Goal: Navigation & Orientation: Find specific page/section

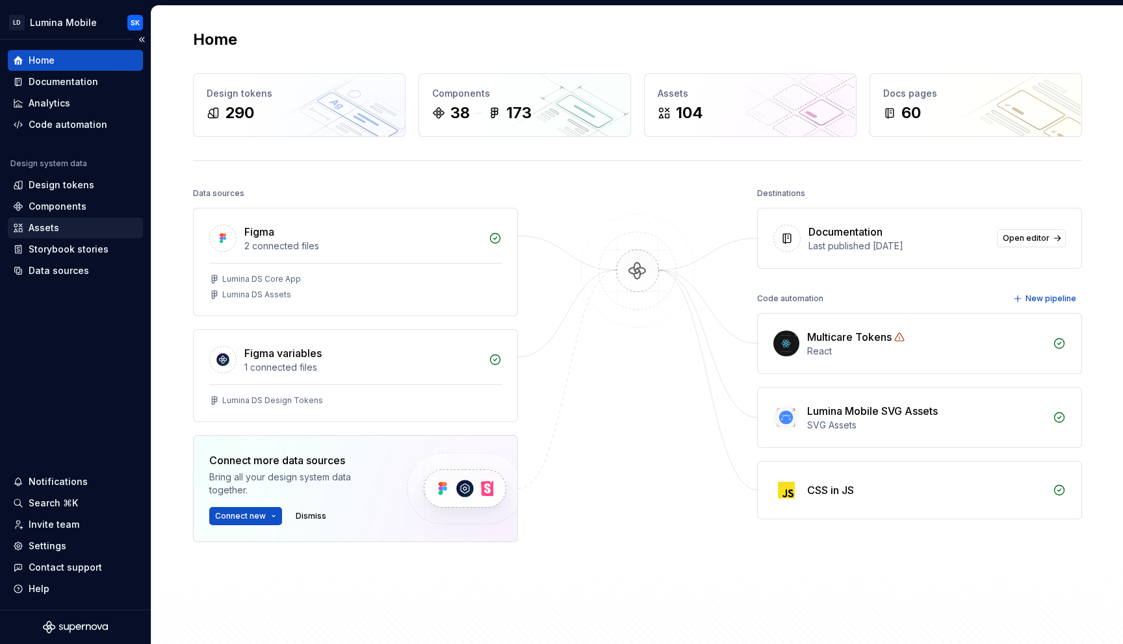
click at [97, 222] on div "Assets" at bounding box center [75, 228] width 125 height 13
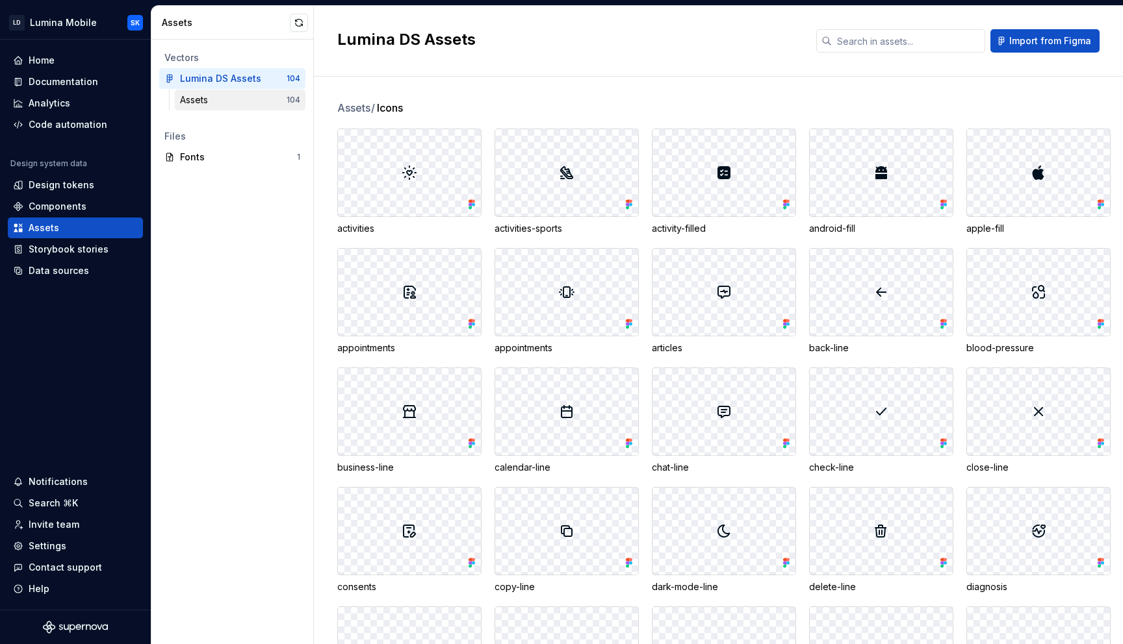
click at [264, 105] on div "Assets" at bounding box center [233, 100] width 107 height 13
click at [264, 100] on div "Assets" at bounding box center [233, 100] width 107 height 13
click at [265, 75] on div "Lumina DS Assets" at bounding box center [228, 78] width 97 height 13
click at [876, 38] on input "text" at bounding box center [908, 40] width 153 height 23
type input "sp"
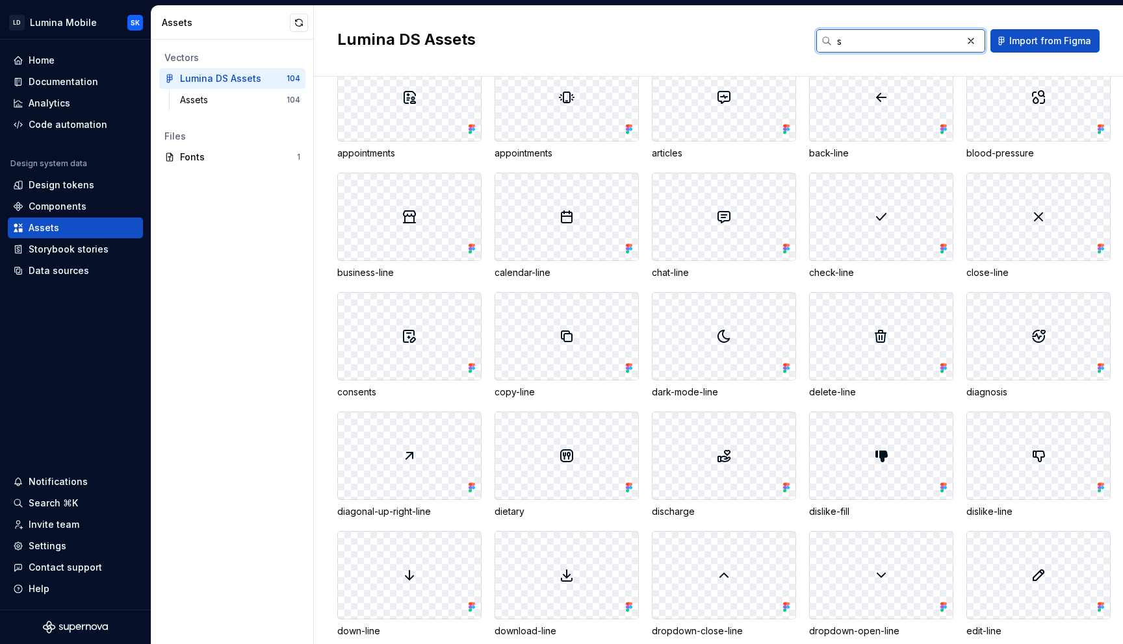
scroll to position [196, 0]
click at [297, 19] on button "button" at bounding box center [299, 23] width 18 height 18
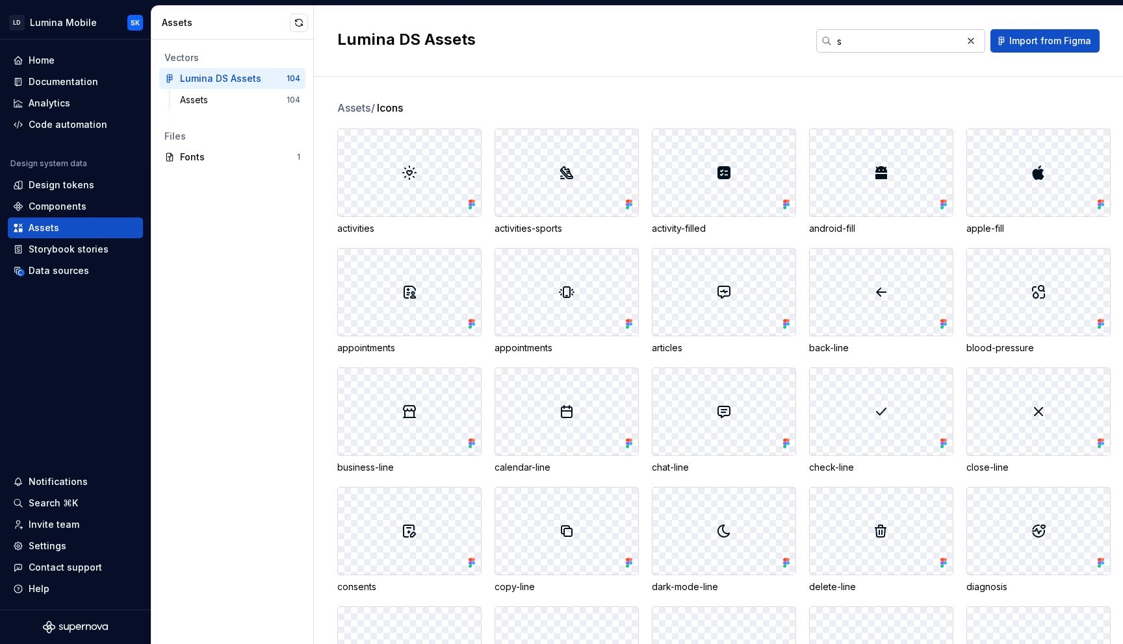
click at [869, 47] on input "s" at bounding box center [897, 40] width 130 height 23
type input "spe"
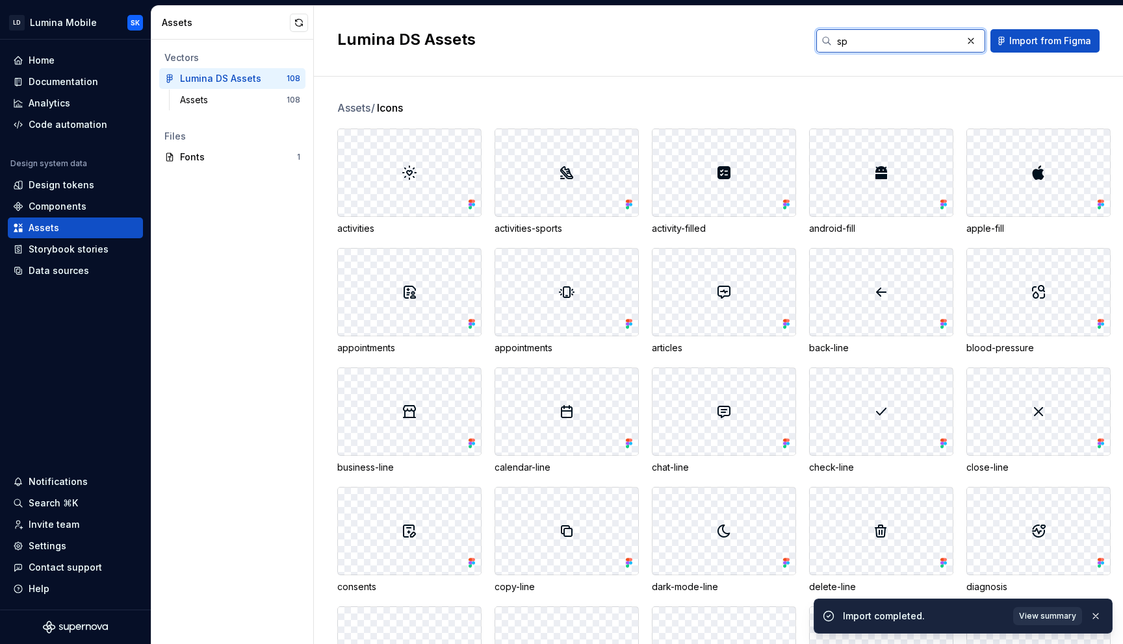
type input "spe"
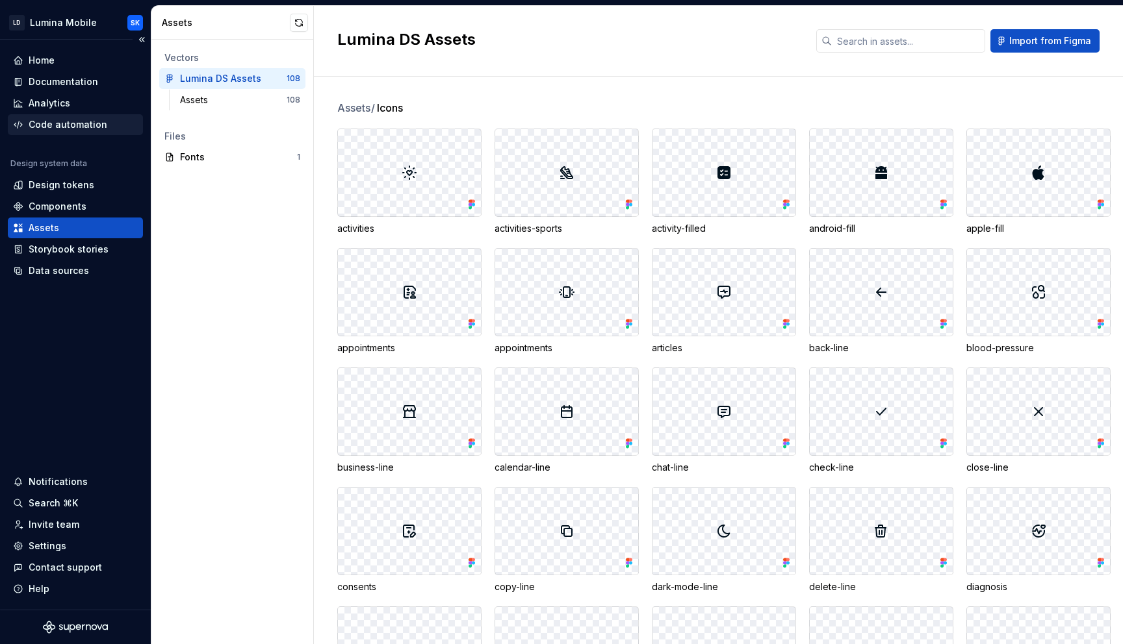
click at [95, 120] on div "Code automation" at bounding box center [68, 124] width 79 height 13
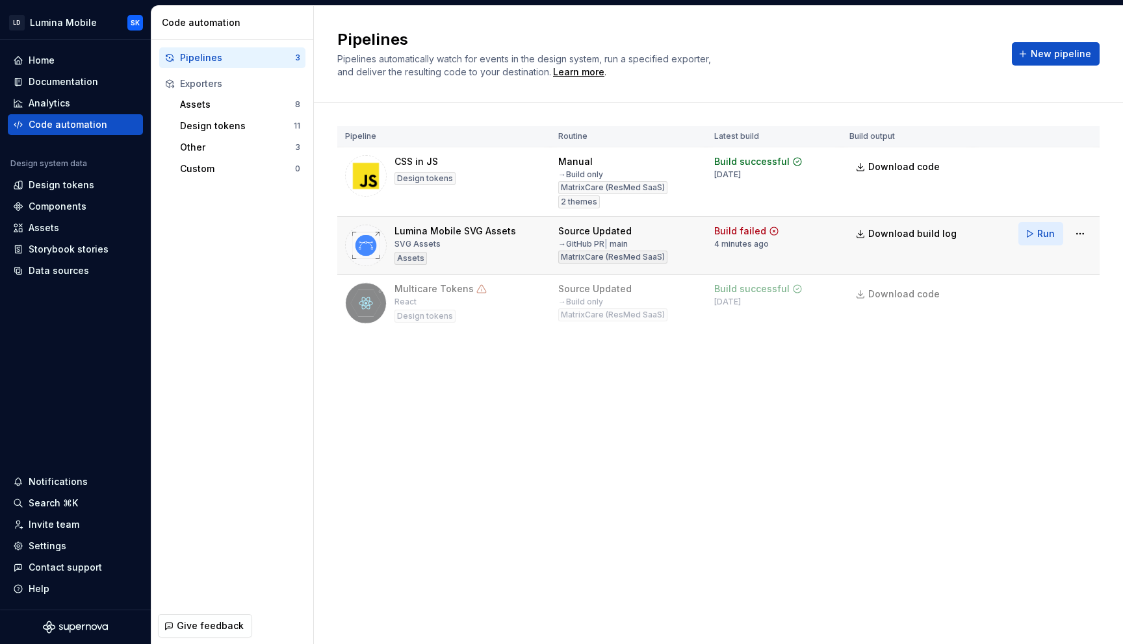
click at [1053, 233] on span "Run" at bounding box center [1046, 233] width 18 height 13
click at [86, 21] on html "LD Lumina Mobile SK Home Documentation Analytics Code automation Design system …" at bounding box center [561, 322] width 1123 height 644
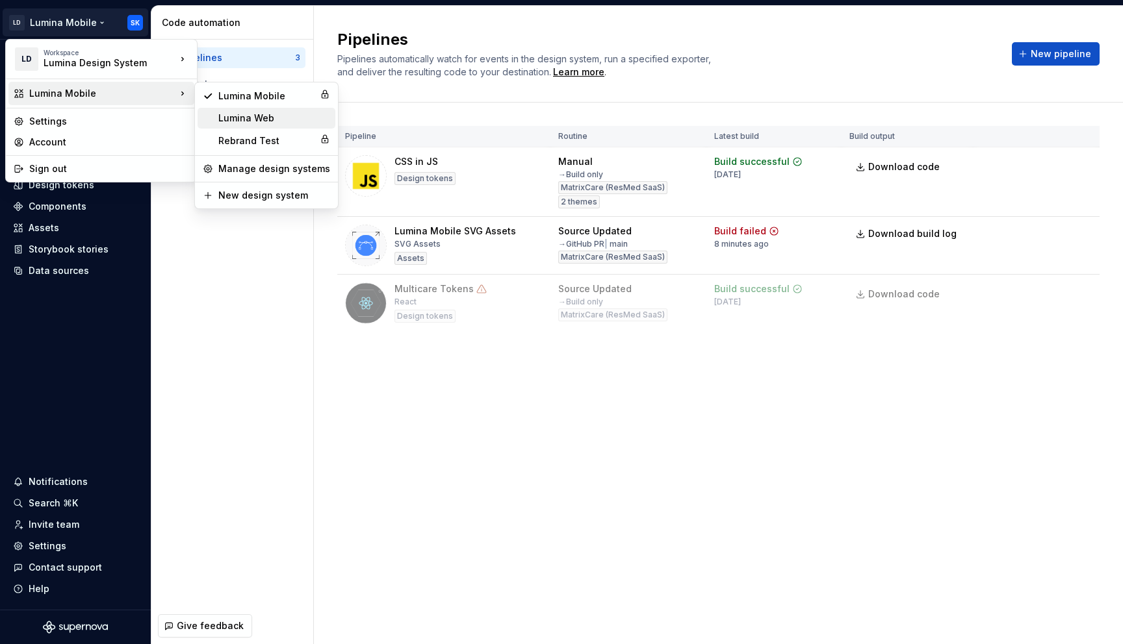
click at [266, 121] on div "Lumina Web" at bounding box center [274, 118] width 112 height 13
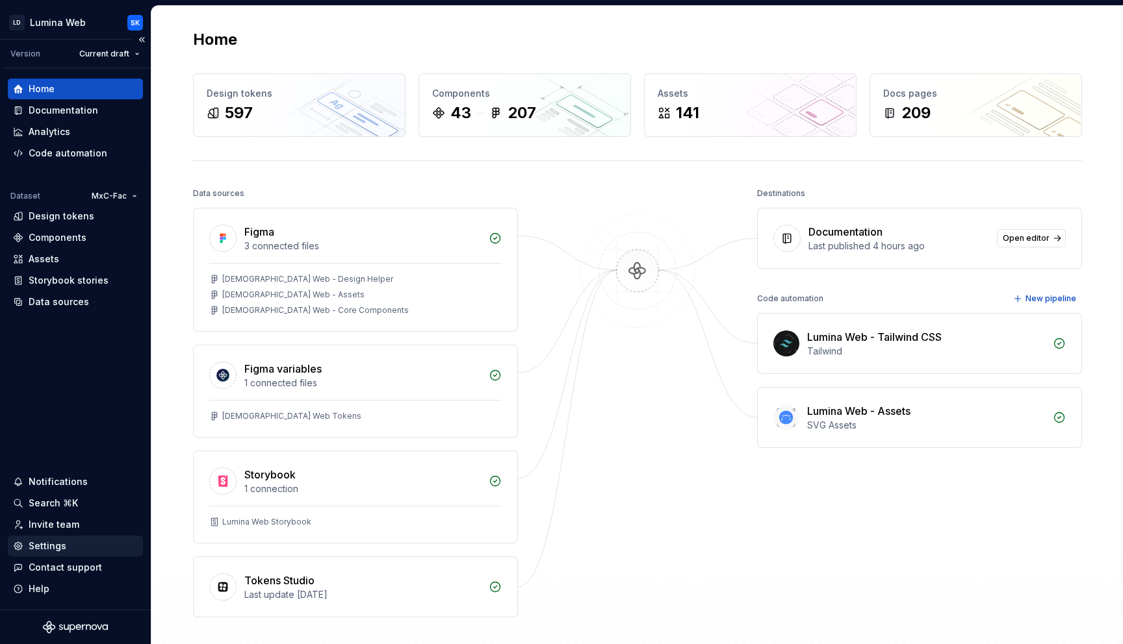
click at [86, 549] on div "Settings" at bounding box center [75, 546] width 125 height 13
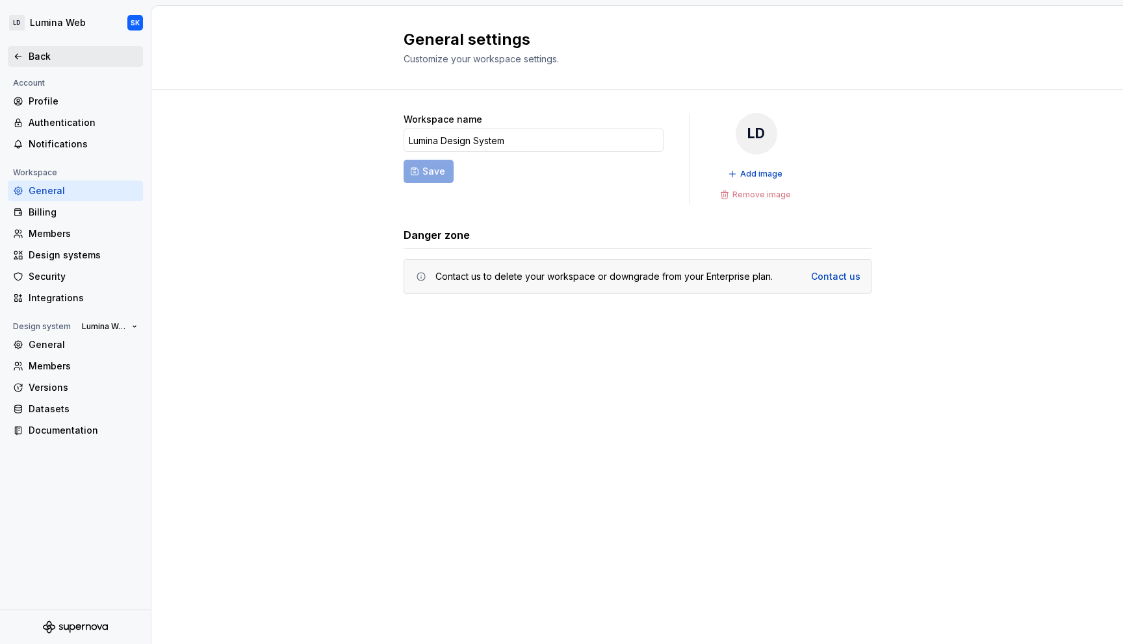
click at [46, 53] on div "Back" at bounding box center [83, 56] width 109 height 13
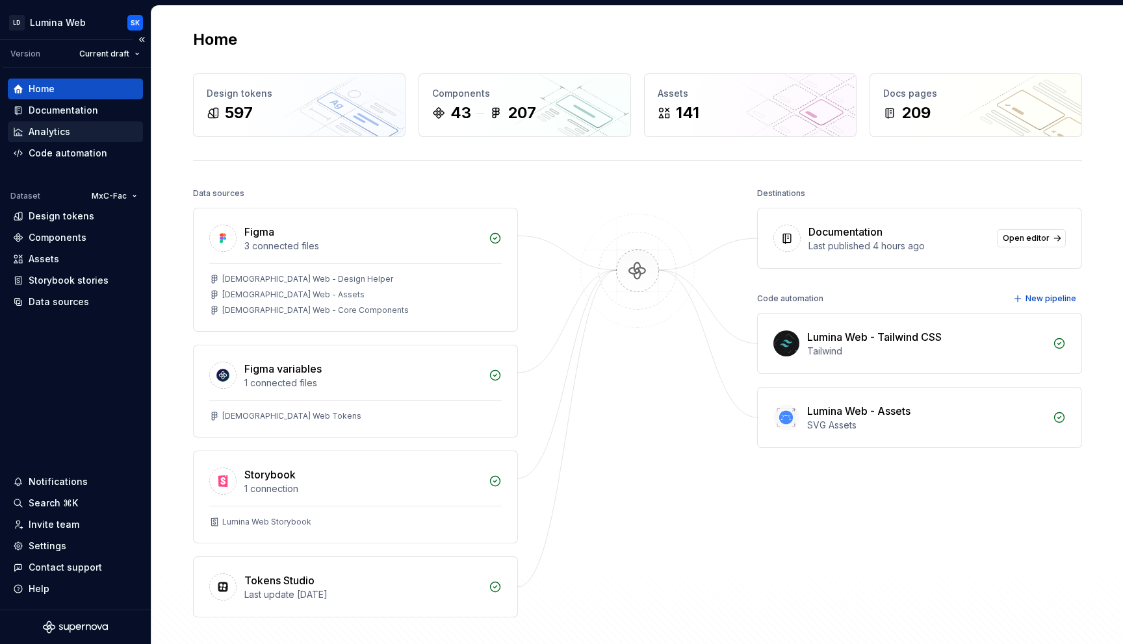
click at [70, 127] on div "Analytics" at bounding box center [75, 131] width 125 height 13
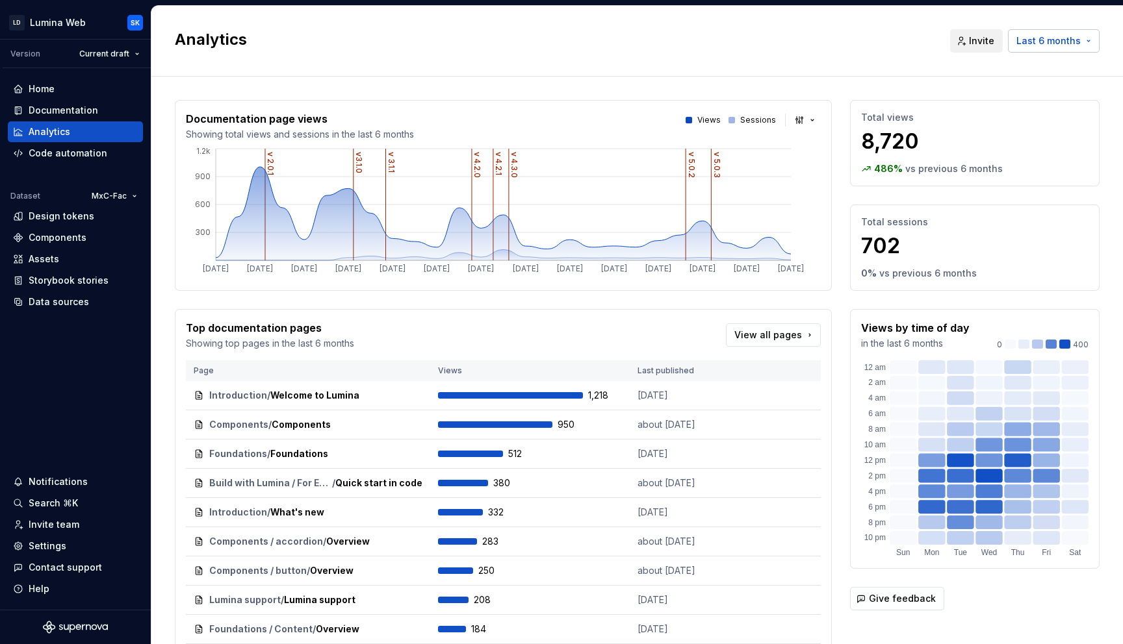
click at [1054, 34] on span "Last 6 months" at bounding box center [1048, 40] width 64 height 13
click at [1054, 105] on div "Last 90 days" at bounding box center [1035, 110] width 110 height 13
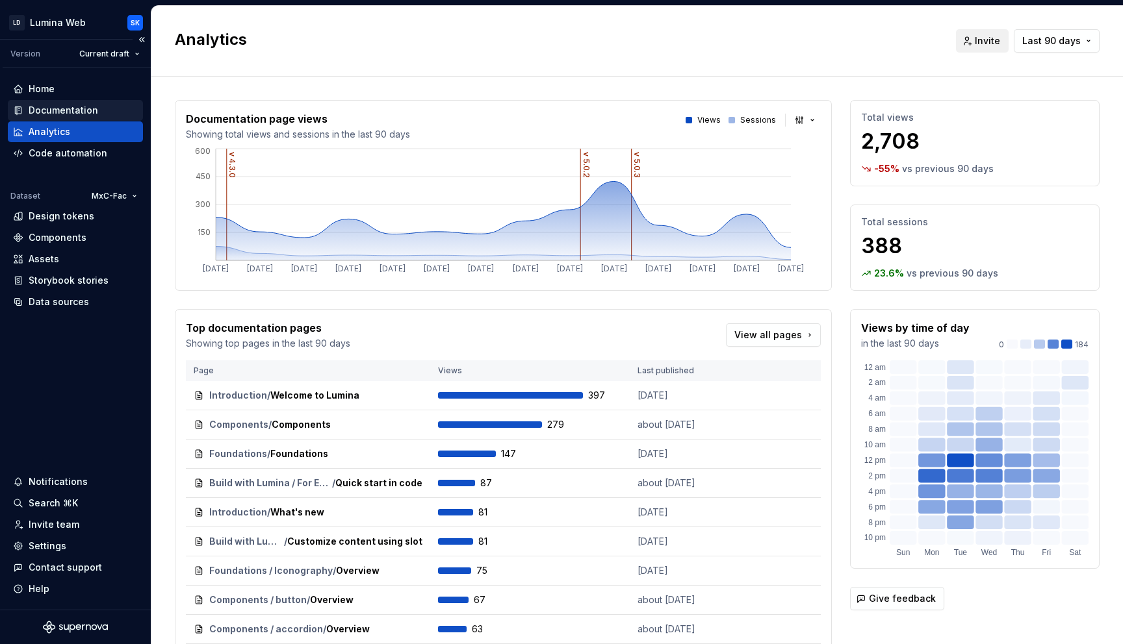
click at [83, 107] on div "Documentation" at bounding box center [64, 110] width 70 height 13
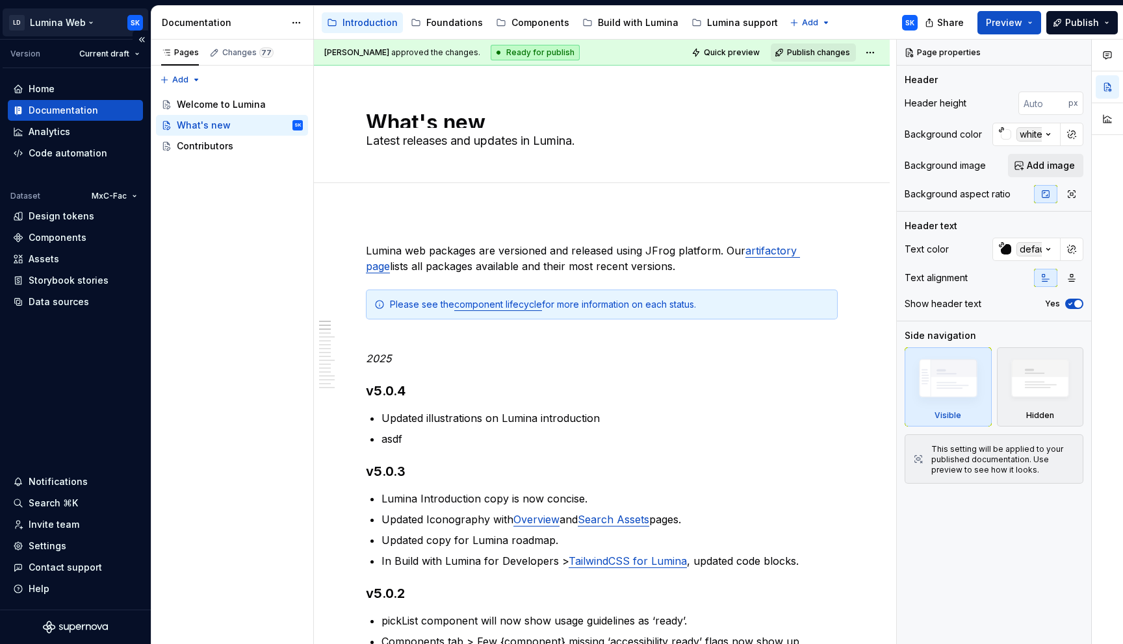
click at [67, 21] on html "LD Lumina Web SK Version Current draft Home Documentation Analytics Code automa…" at bounding box center [561, 322] width 1123 height 644
click at [80, 25] on html "LD Lumina Web SK Version Current draft Home Documentation Analytics Code automa…" at bounding box center [561, 322] width 1123 height 644
type textarea "*"
click at [68, 31] on html "LD Lumina Web SK Version Current draft Home Documentation Analytics Code automa…" at bounding box center [561, 322] width 1123 height 644
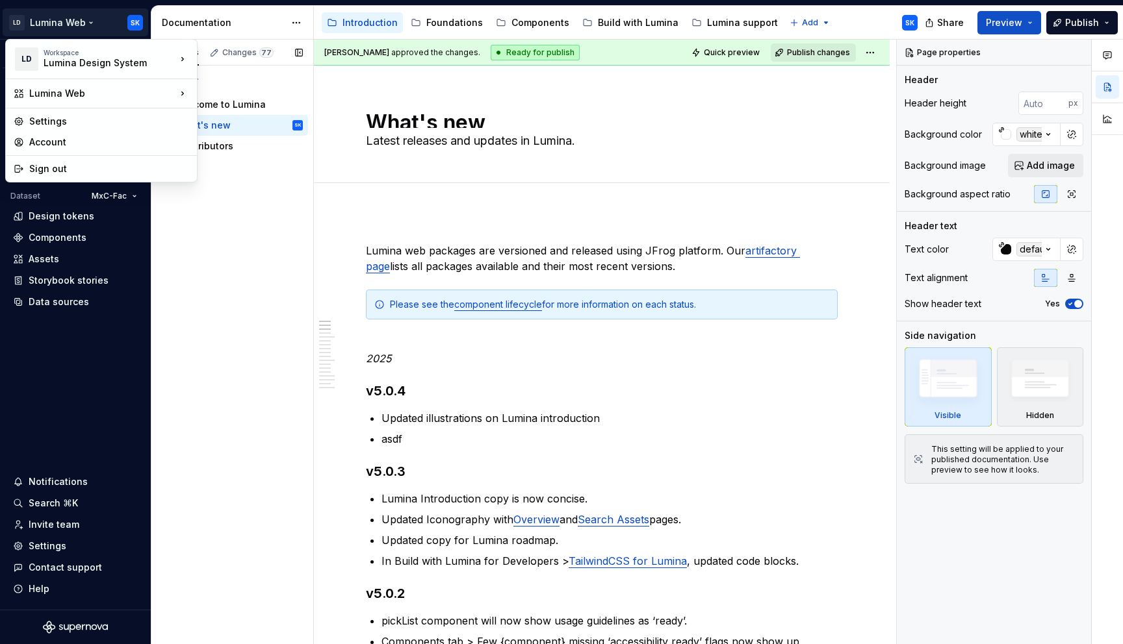
click at [206, 283] on div "Pages Changes 77 Add Accessibility guide for tree Page tree. Navigate the tree …" at bounding box center [232, 342] width 162 height 605
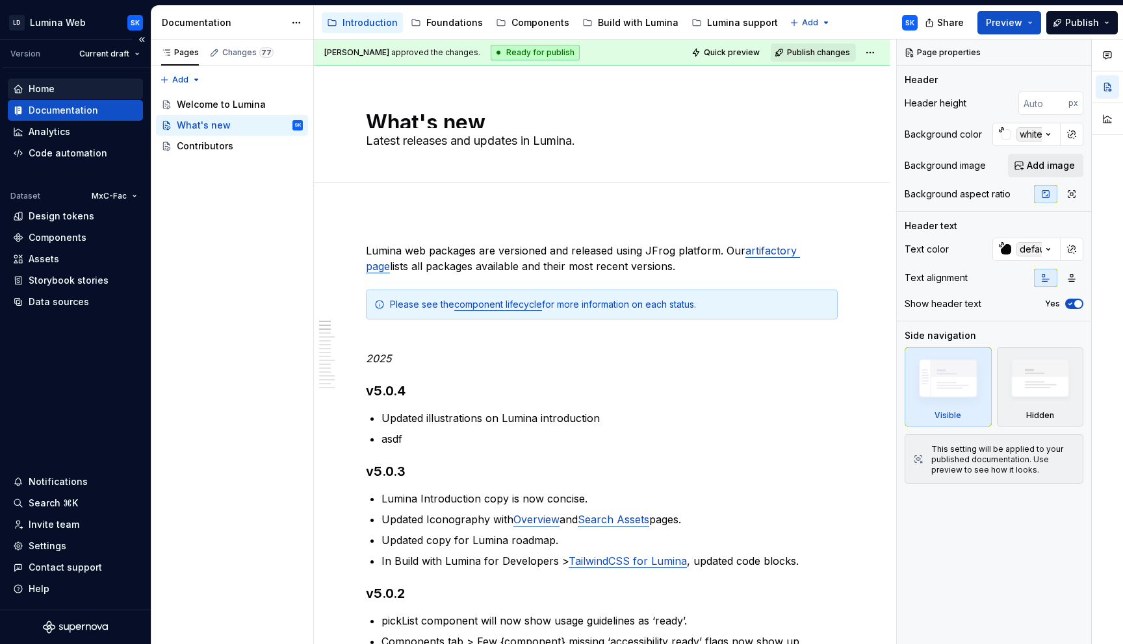
click at [60, 89] on div "Home" at bounding box center [75, 89] width 125 height 13
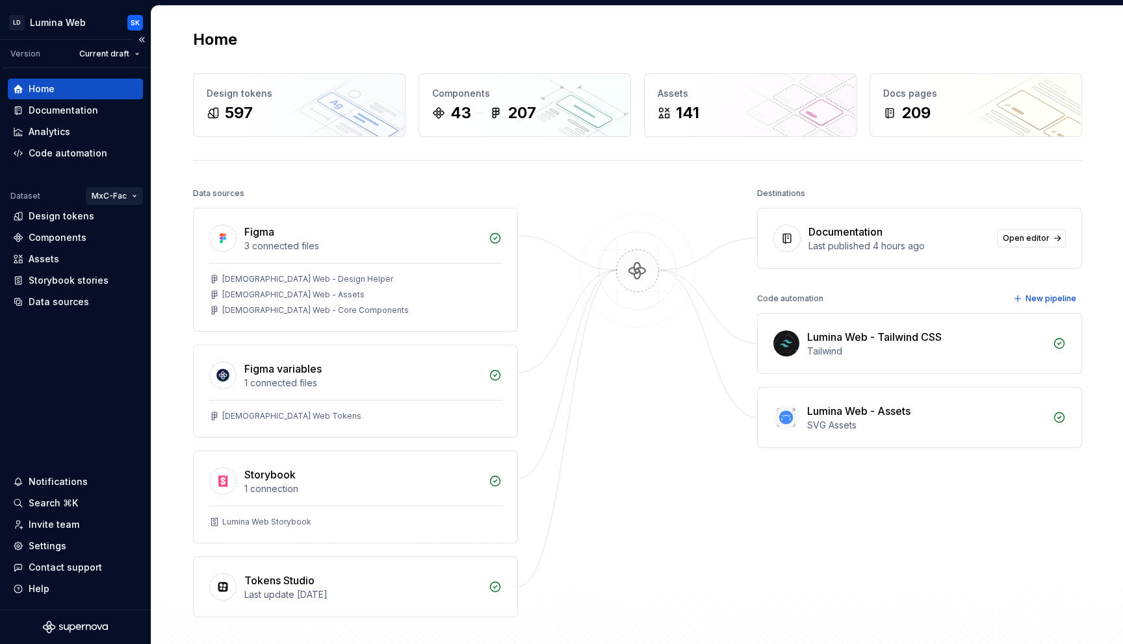
click at [101, 194] on html "LD Lumina Web SK Version Current draft Home Documentation Analytics Code automa…" at bounding box center [561, 322] width 1123 height 644
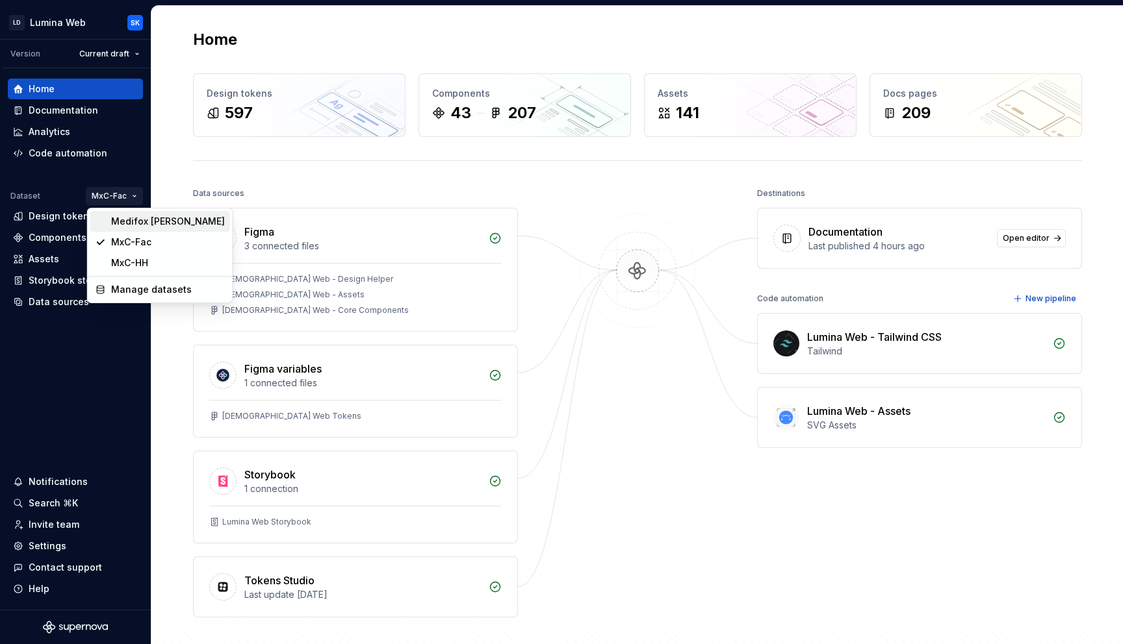
click at [133, 222] on div "Medifox [PERSON_NAME]" at bounding box center [168, 221] width 114 height 13
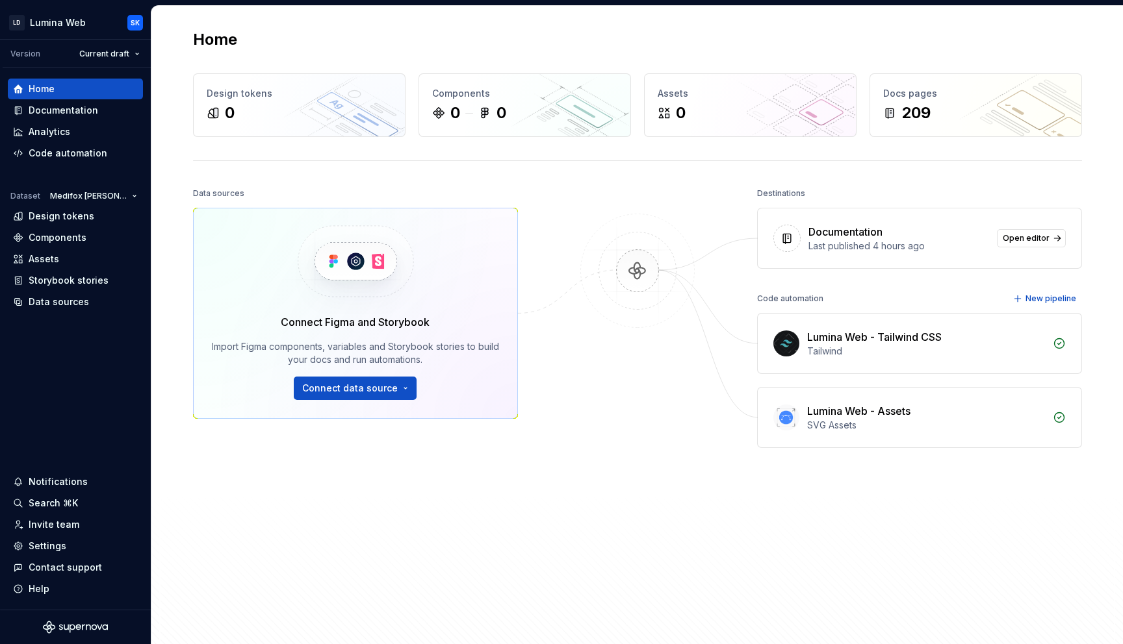
click at [100, 200] on html "LD Lumina Web SK Version Current draft Home Documentation Analytics Code automa…" at bounding box center [561, 322] width 1123 height 644
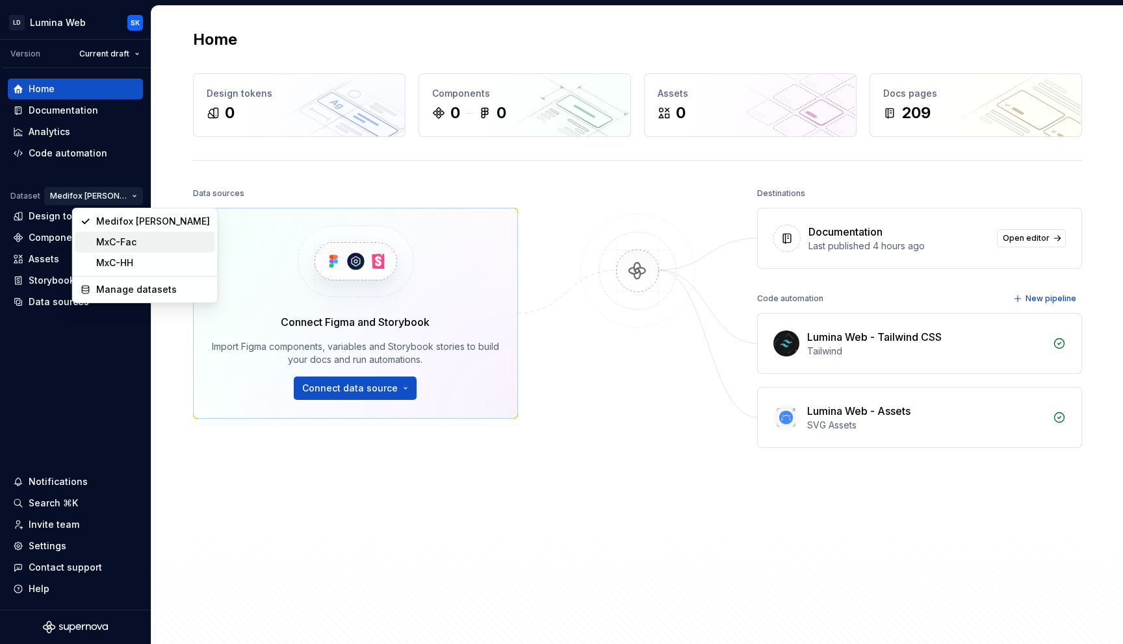
click at [116, 236] on div "MxC-Fac" at bounding box center [153, 242] width 114 height 13
